Goal: Task Accomplishment & Management: Manage account settings

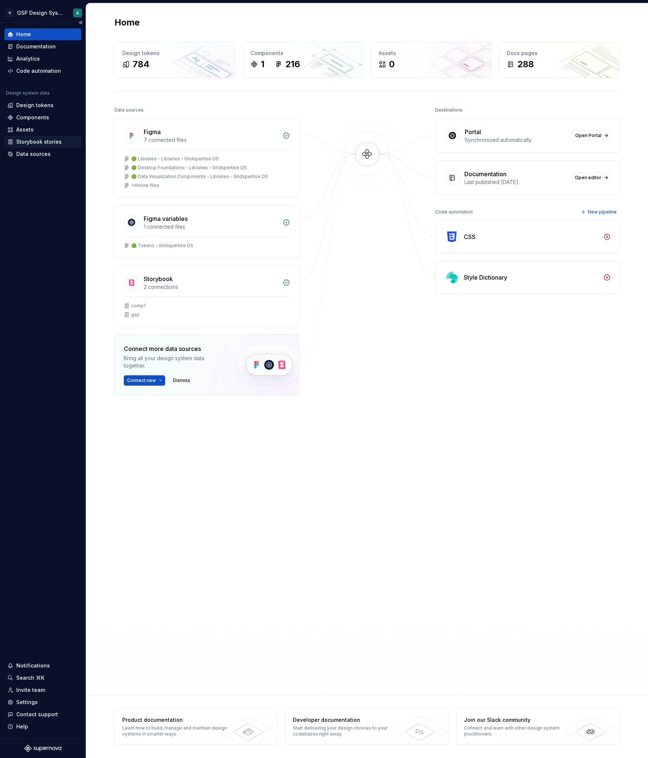
click at [47, 143] on div "Storybook stories" at bounding box center [38, 141] width 45 height 7
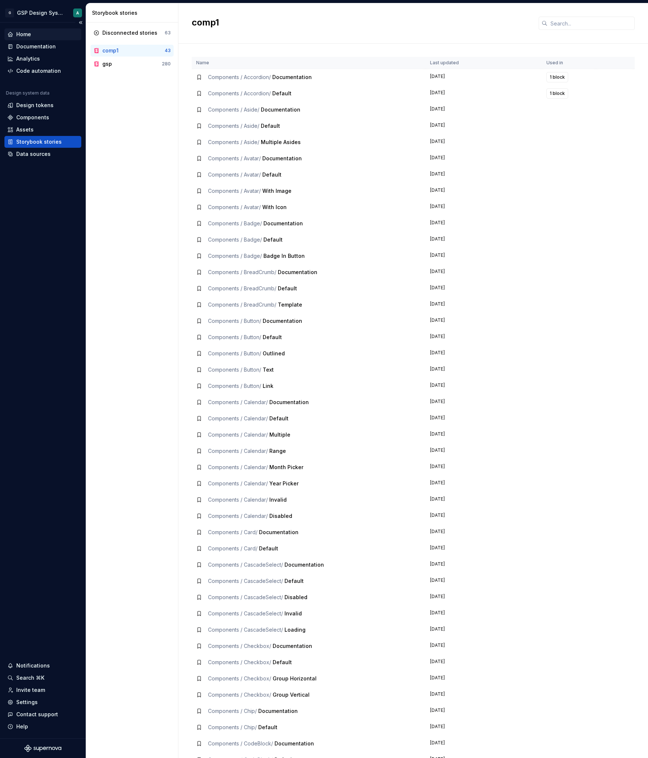
click at [32, 35] on div "Home" at bounding box center [42, 34] width 71 height 7
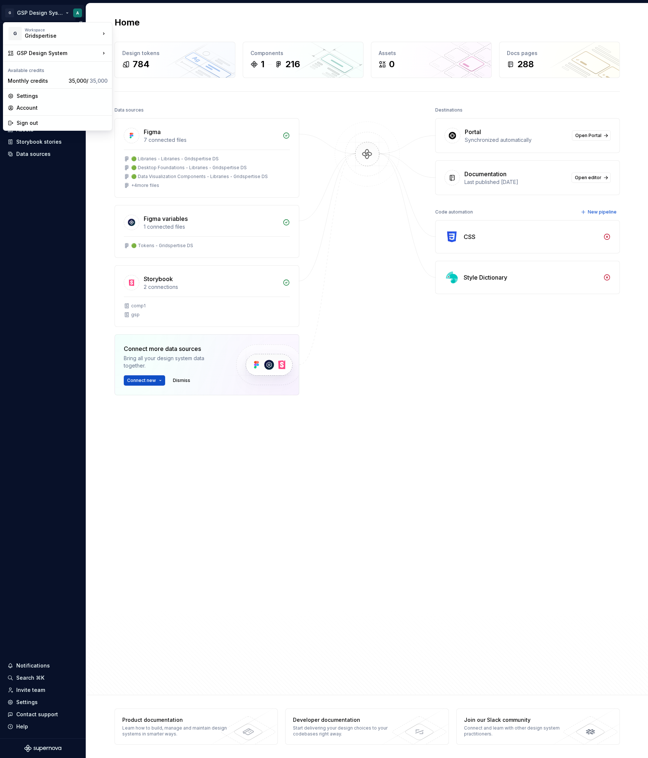
click at [46, 14] on html "G GSP Design System A Home Documentation Analytics Code automation Design syste…" at bounding box center [324, 379] width 648 height 758
click at [219, 124] on html "G GSP Design System A Home Documentation Analytics Code automation Design syste…" at bounding box center [324, 379] width 648 height 758
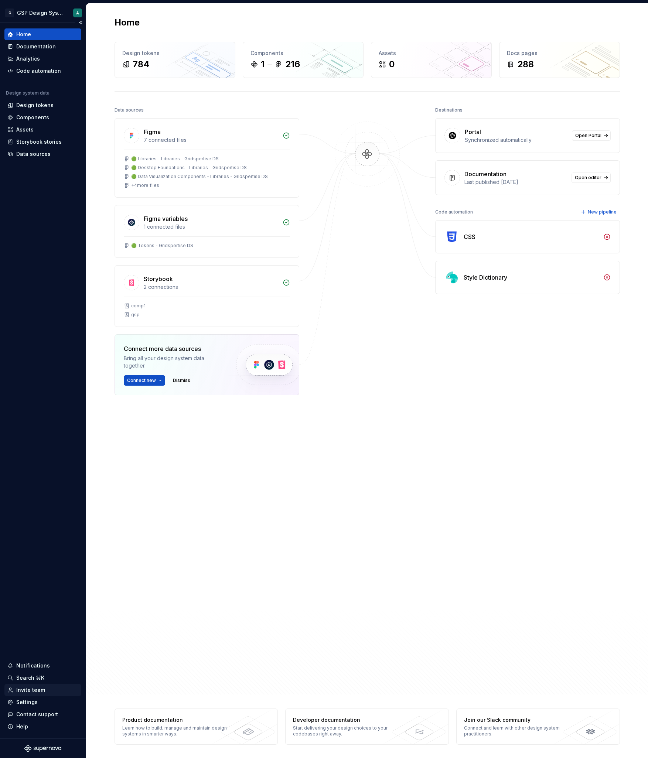
click at [36, 689] on div "Invite team" at bounding box center [30, 689] width 29 height 7
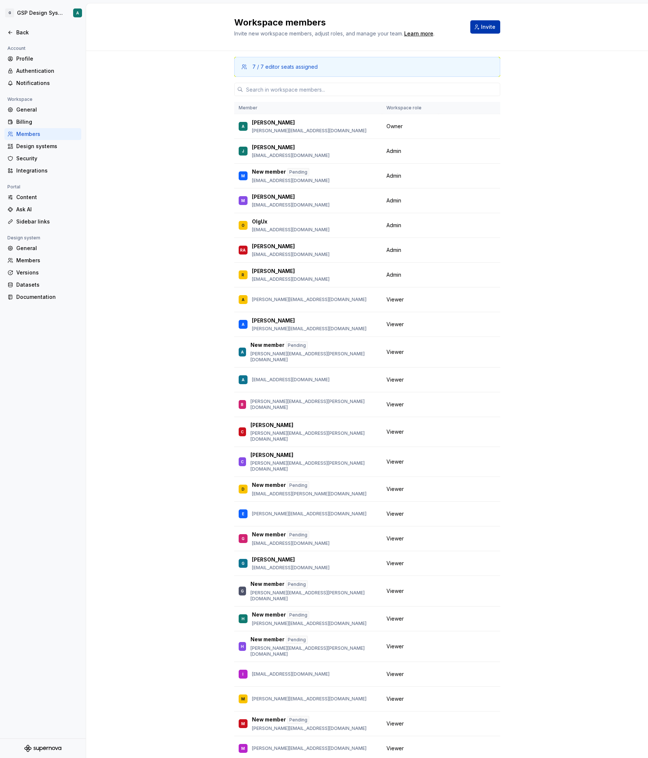
click at [485, 25] on span "Invite" at bounding box center [488, 26] width 14 height 7
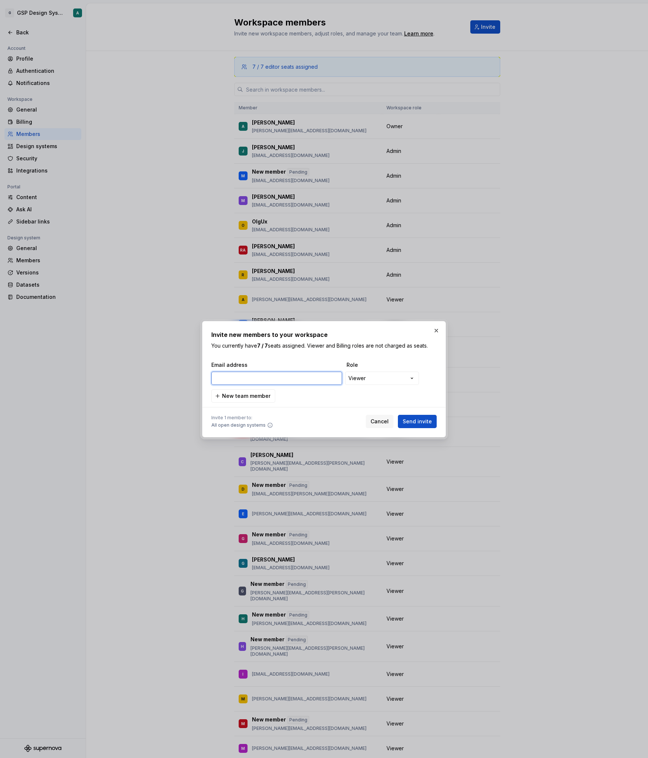
paste input "[EMAIL_ADDRESS][DOMAIN_NAME]"
type input "[EMAIL_ADDRESS][DOMAIN_NAME]"
click at [419, 424] on span "Send invite" at bounding box center [417, 421] width 29 height 7
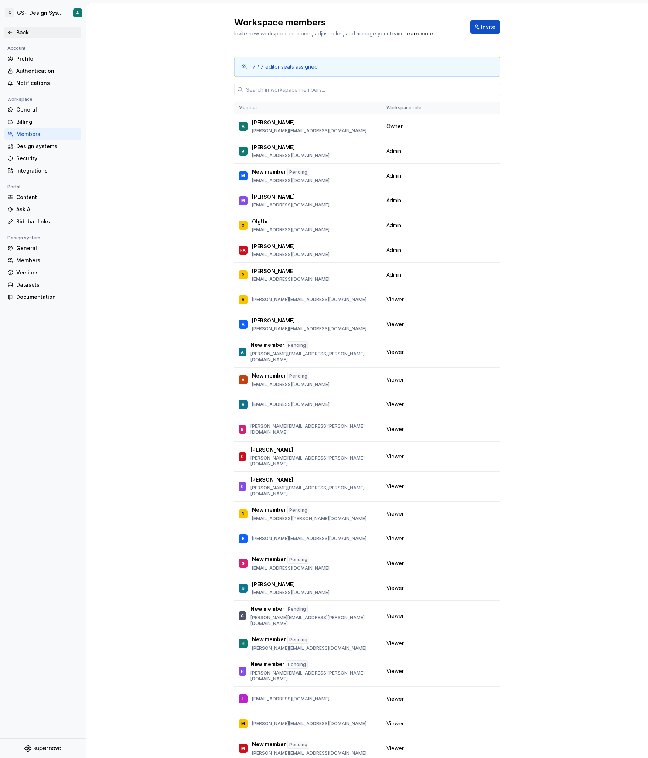
click at [18, 30] on div "Back" at bounding box center [47, 32] width 62 height 7
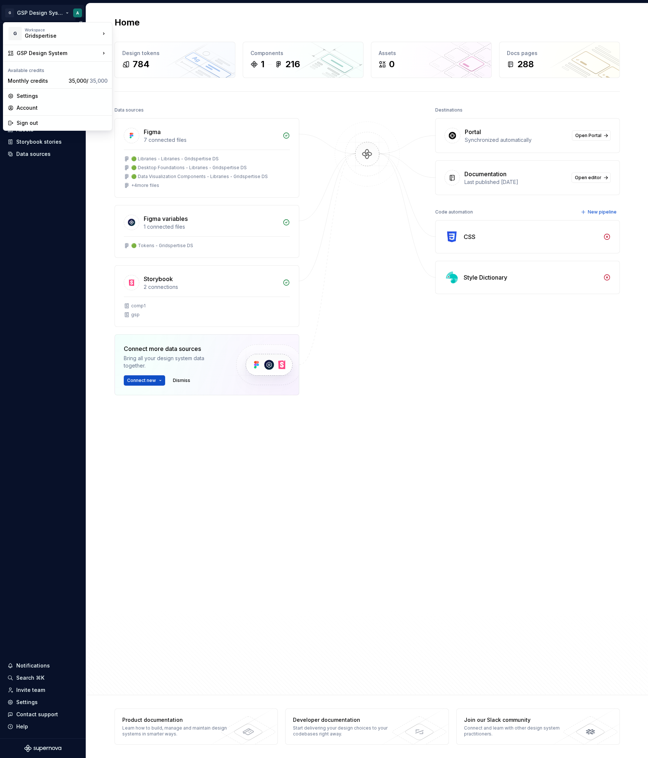
click at [47, 14] on html "G GSP Design System A Home Documentation Analytics Code automation Design syste…" at bounding box center [324, 379] width 648 height 758
click at [140, 55] on div "GSP Design System" at bounding box center [156, 54] width 64 height 7
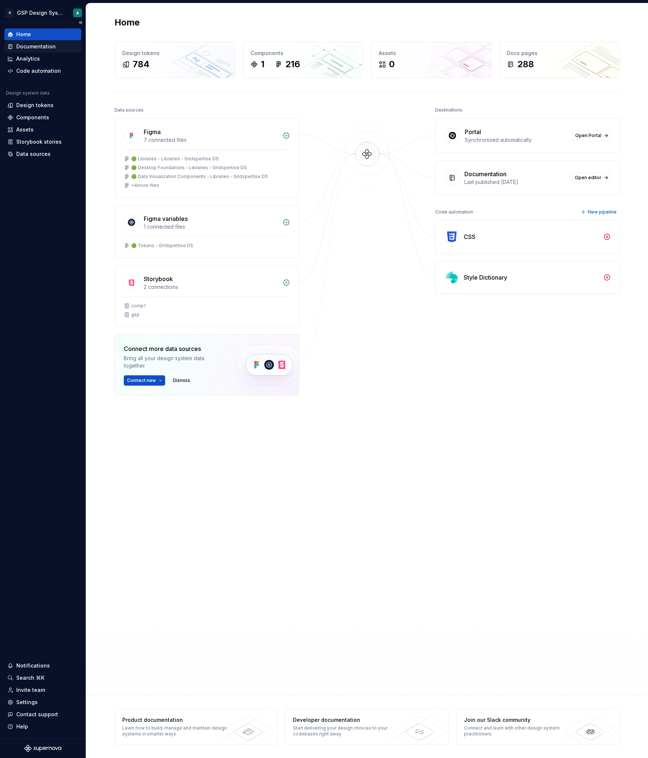
click at [38, 48] on div "Documentation" at bounding box center [36, 46] width 40 height 7
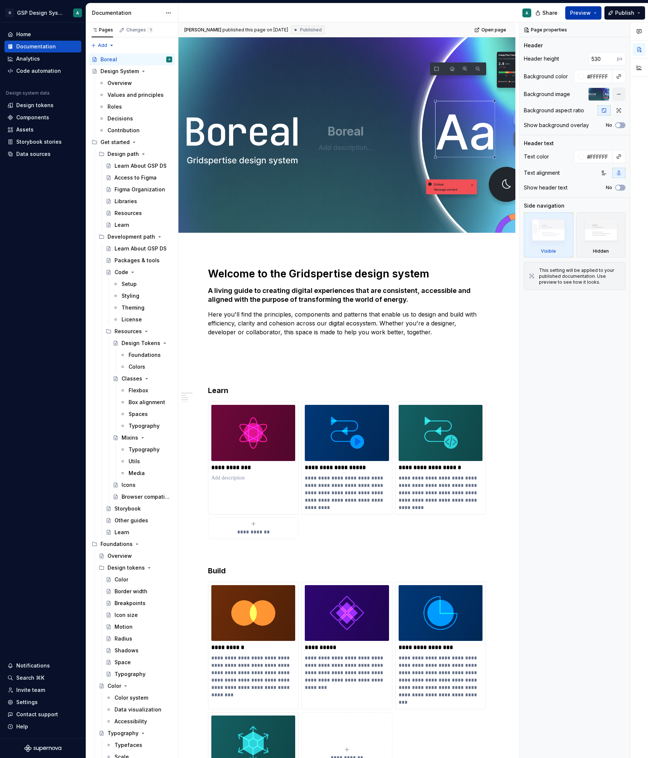
type textarea "*"
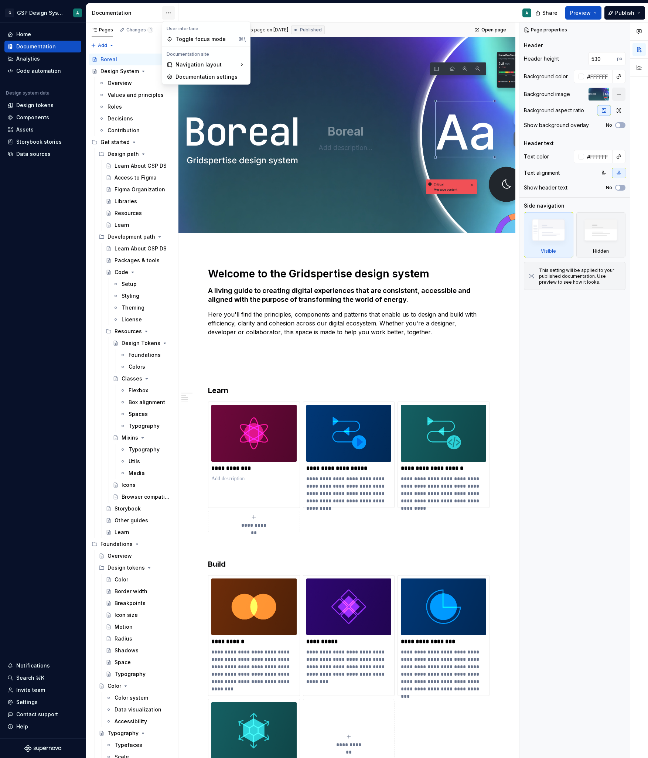
click at [173, 11] on html "G GSP Design System A Home Documentation Analytics Code automation Design syste…" at bounding box center [324, 379] width 648 height 758
click at [212, 11] on html "G GSP Design System A Home Documentation Analytics Code automation Design syste…" at bounding box center [324, 379] width 648 height 758
click at [581, 13] on span "Preview" at bounding box center [580, 12] width 21 height 7
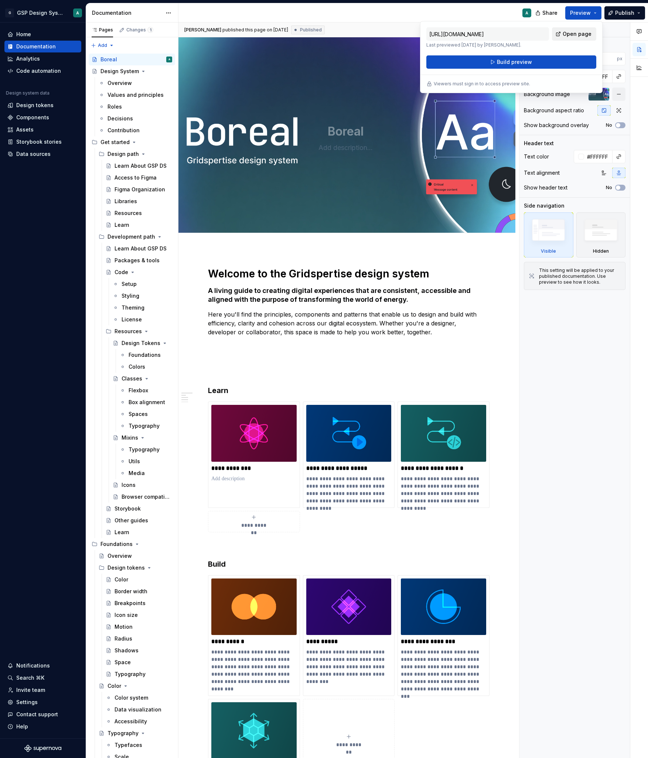
click at [585, 31] on span "Open page" at bounding box center [577, 33] width 29 height 7
